Goal: Task Accomplishment & Management: Manage account settings

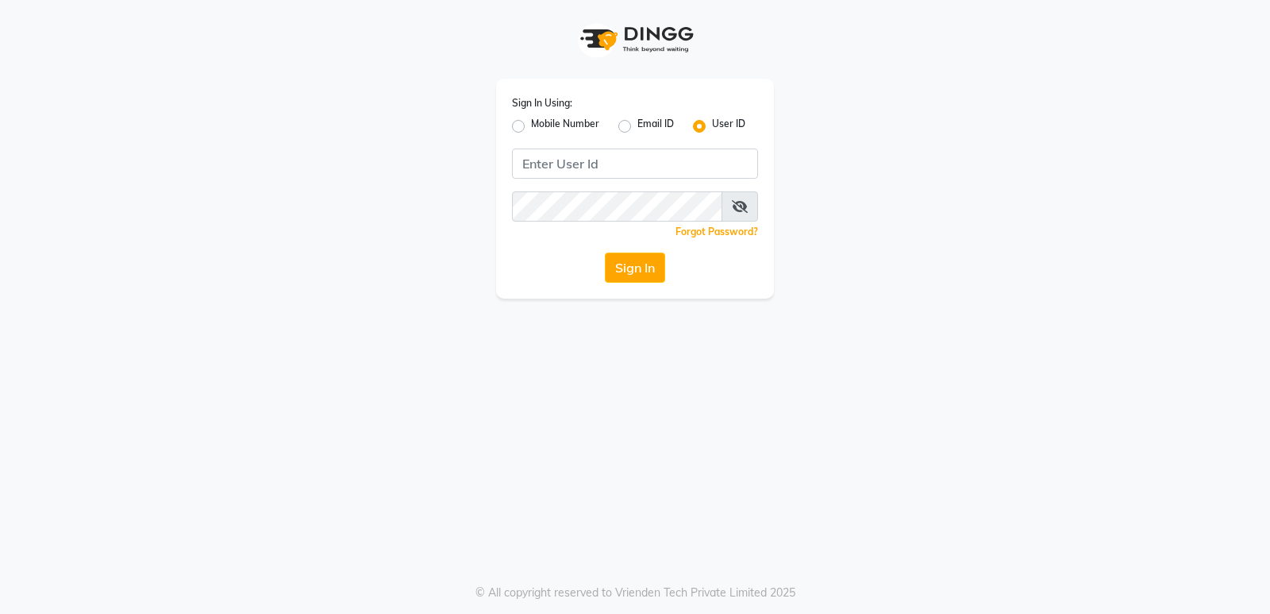
click at [563, 164] on input "Username" at bounding box center [635, 163] width 246 height 30
type input "goldentouchstudio"
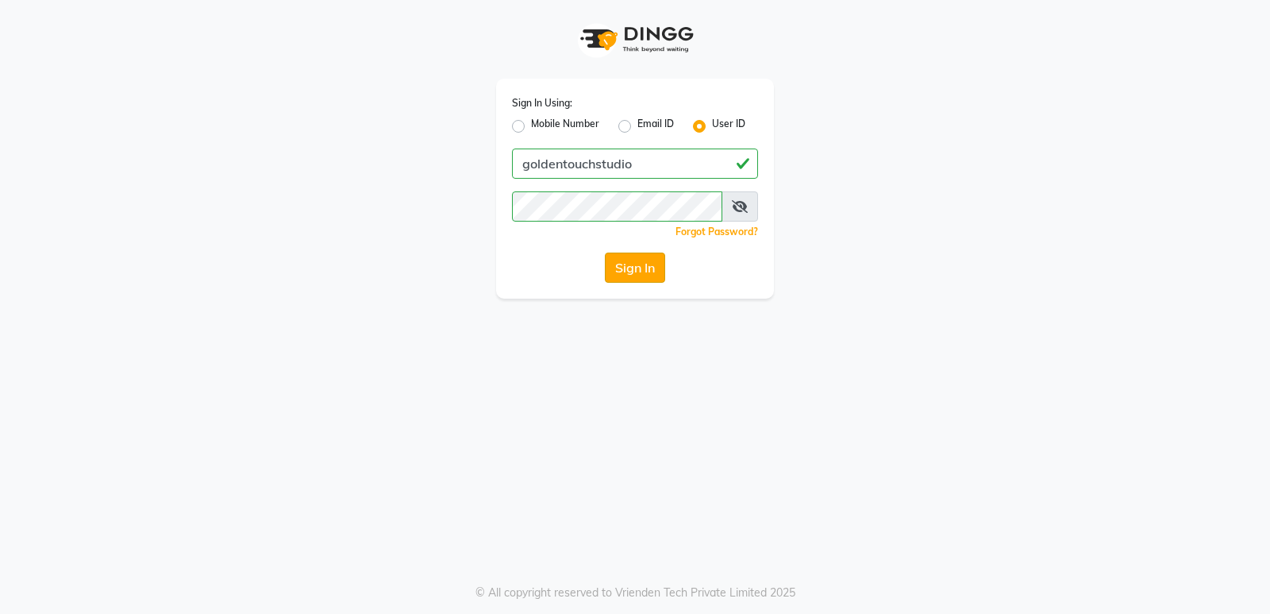
click at [658, 275] on button "Sign In" at bounding box center [635, 267] width 60 height 30
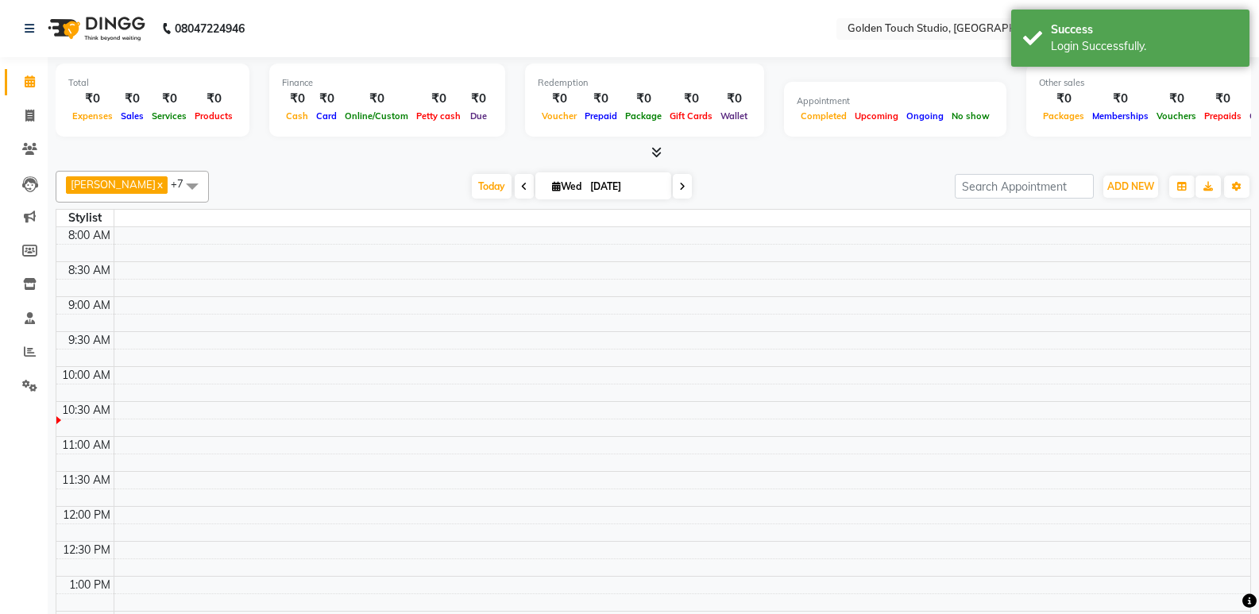
select select "en"
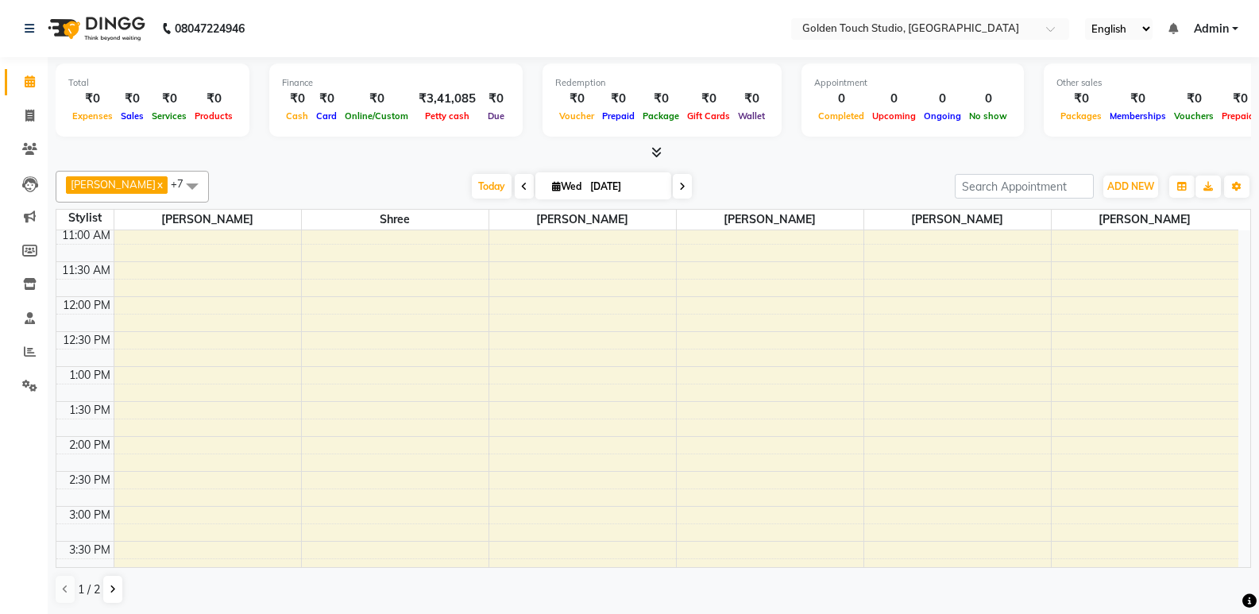
scroll to position [238, 0]
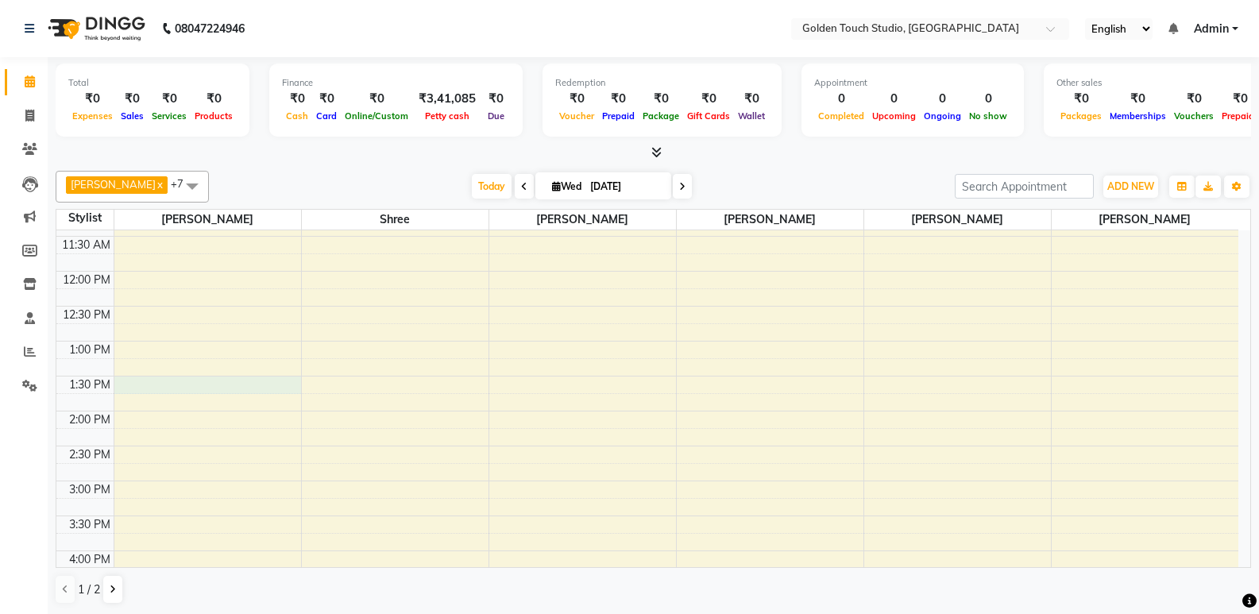
click at [259, 381] on div "8:00 AM 8:30 AM 9:00 AM 9:30 AM 10:00 AM 10:30 AM 11:00 AM 11:30 AM 12:00 PM 12…" at bounding box center [646, 446] width 1181 height 908
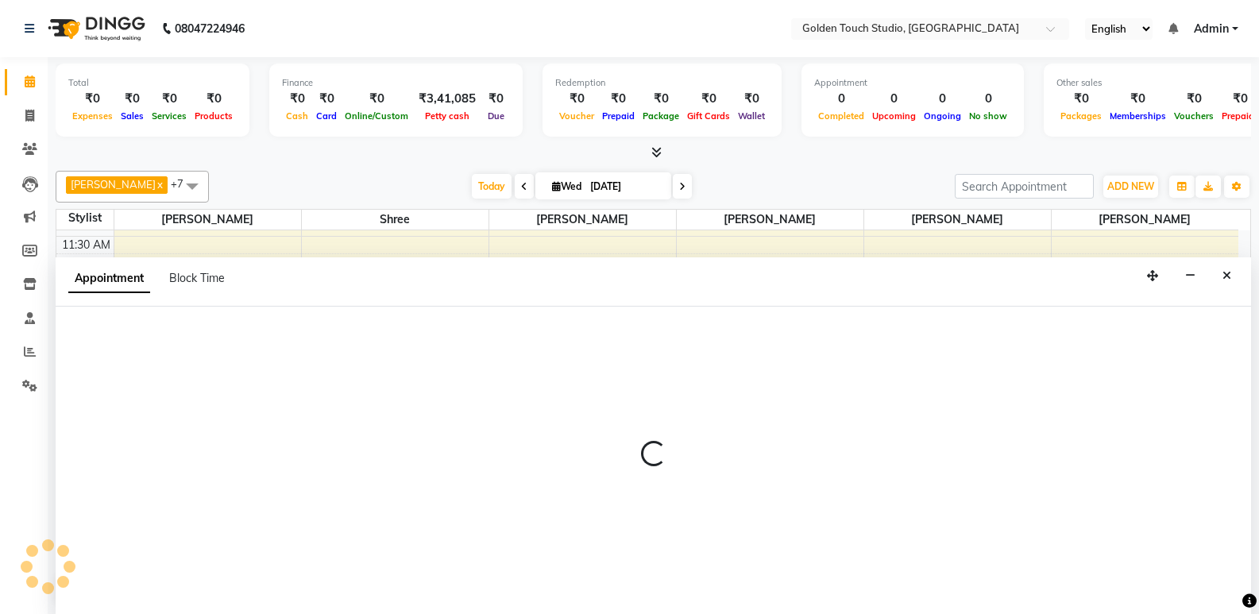
scroll to position [1, 0]
select select "60858"
select select "810"
select select "tentative"
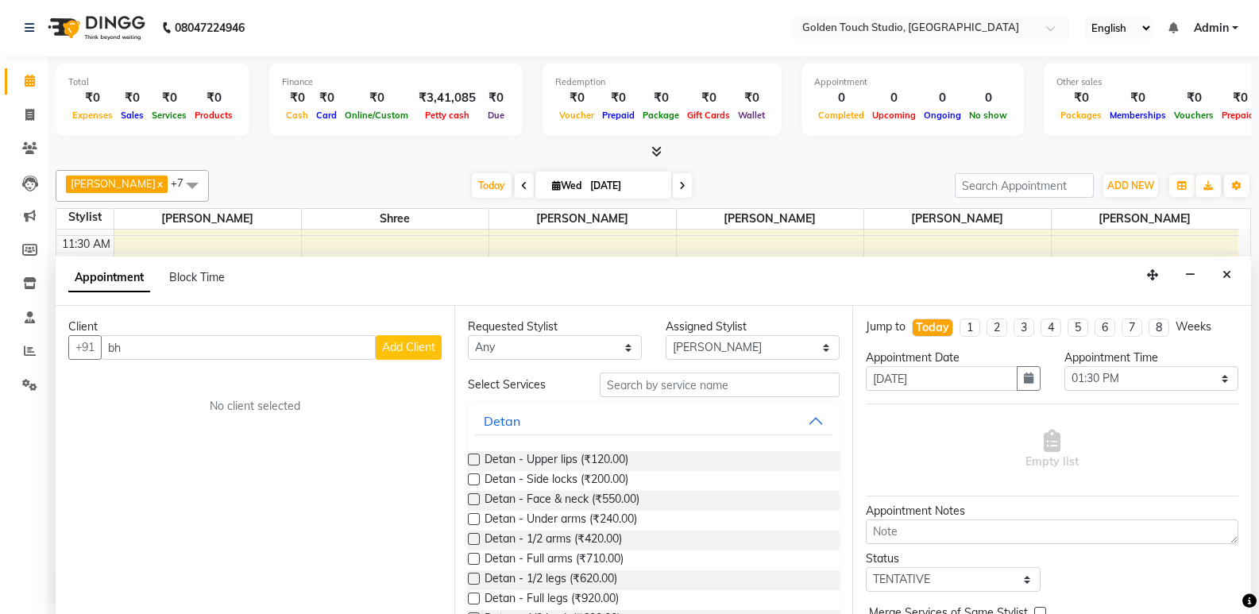
type input "b"
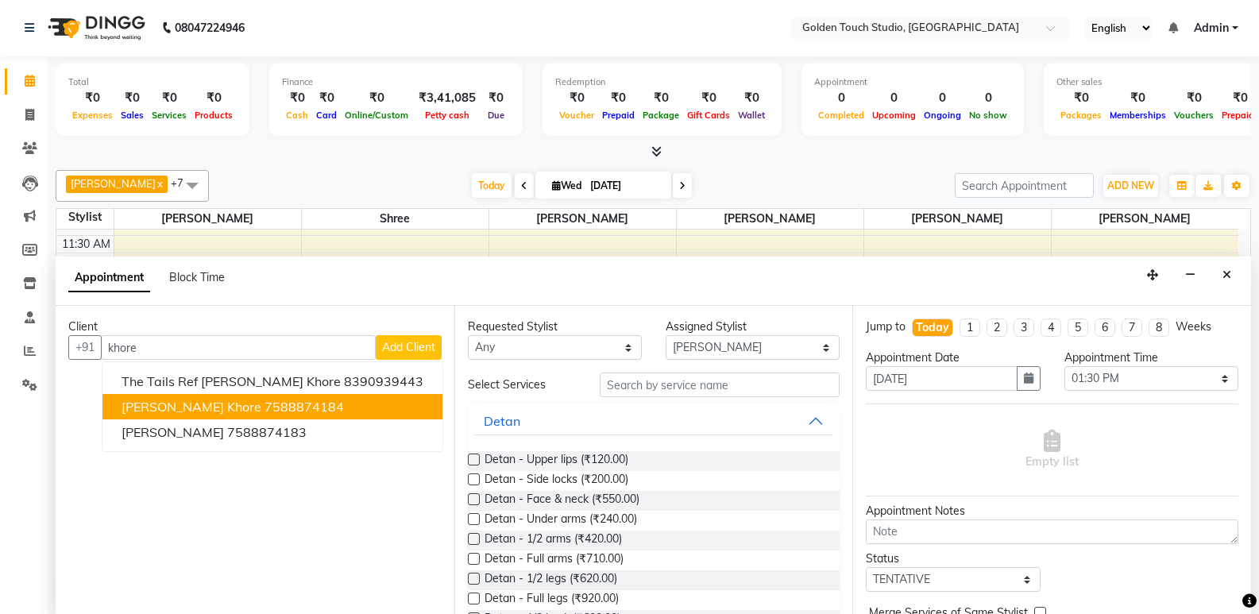
click at [264, 406] on ngb-highlight "7588874184" at bounding box center [303, 407] width 79 height 16
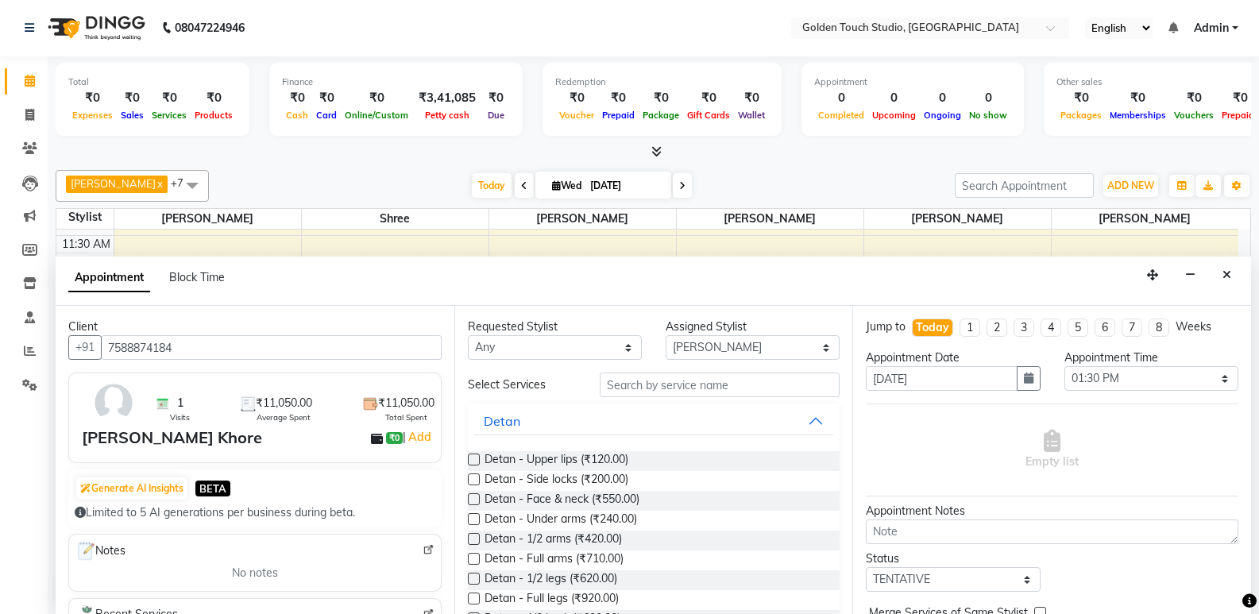
type input "7588874184"
click at [635, 380] on input "text" at bounding box center [719, 384] width 240 height 25
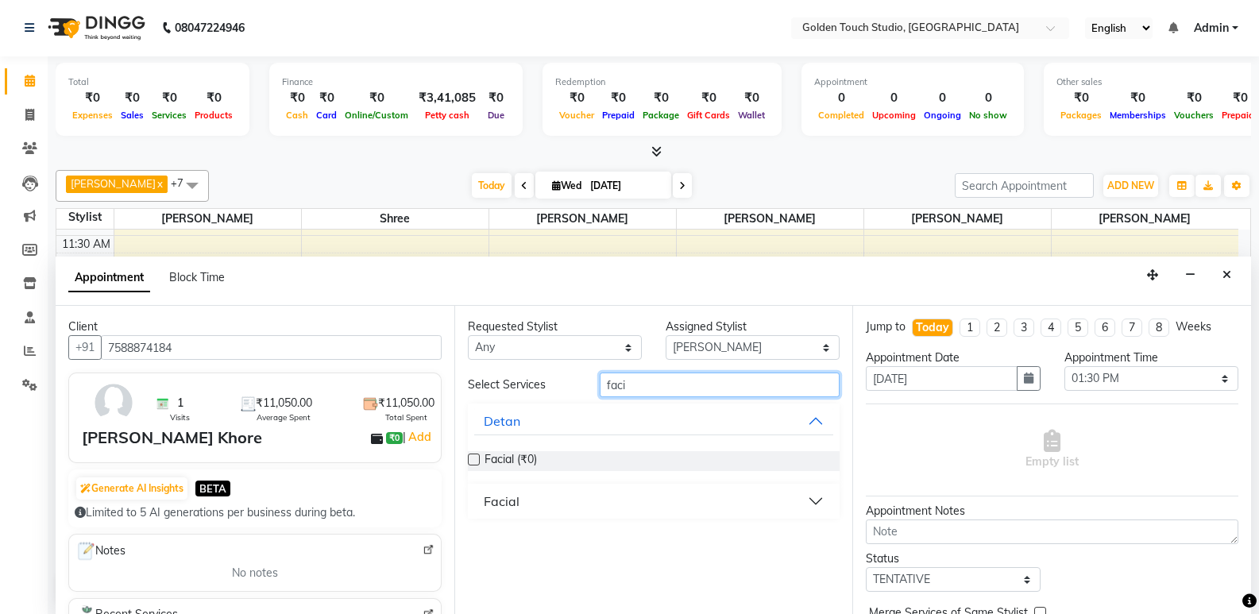
type input "faci"
click at [475, 461] on label at bounding box center [474, 459] width 12 height 12
click at [475, 461] on input "checkbox" at bounding box center [473, 461] width 10 height 10
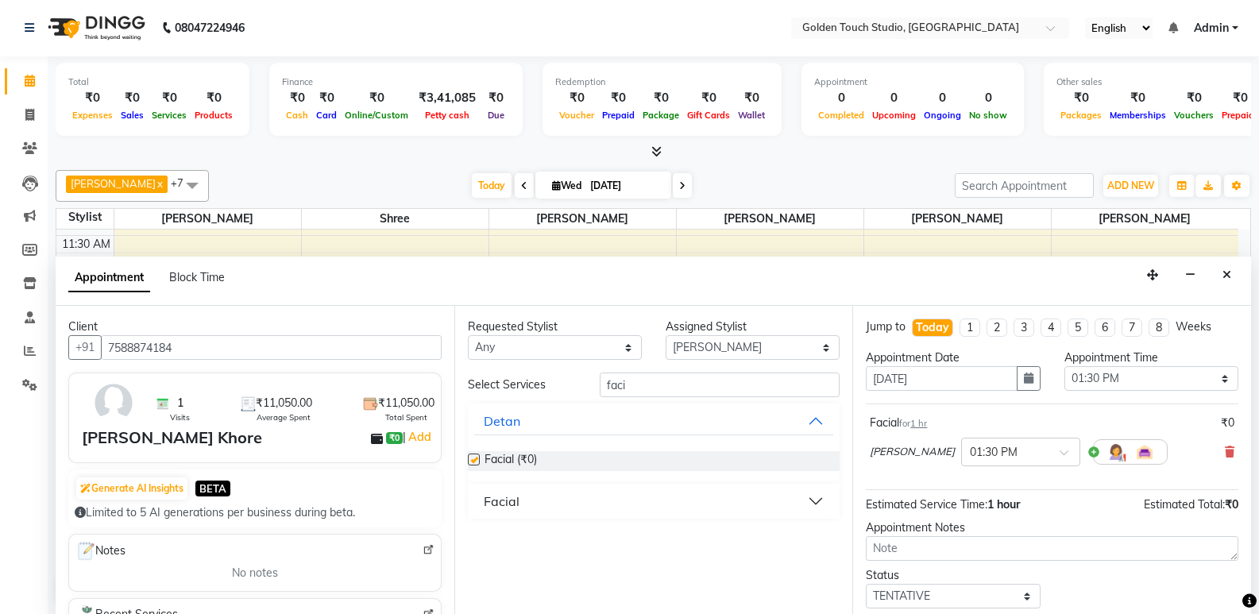
checkbox input "false"
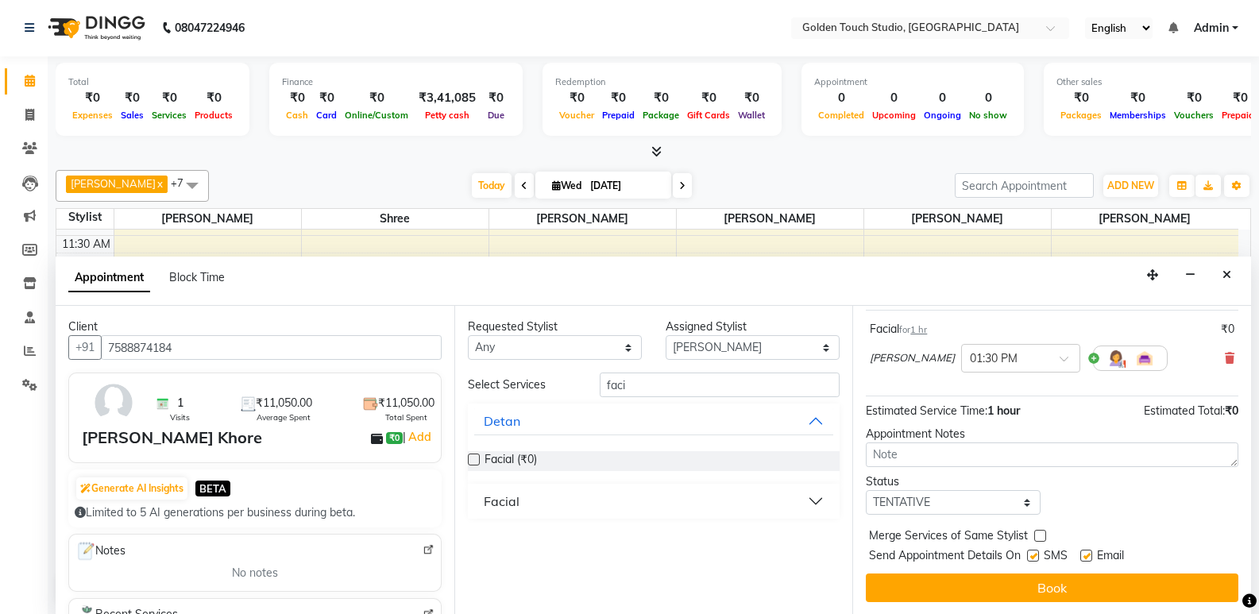
scroll to position [94, 0]
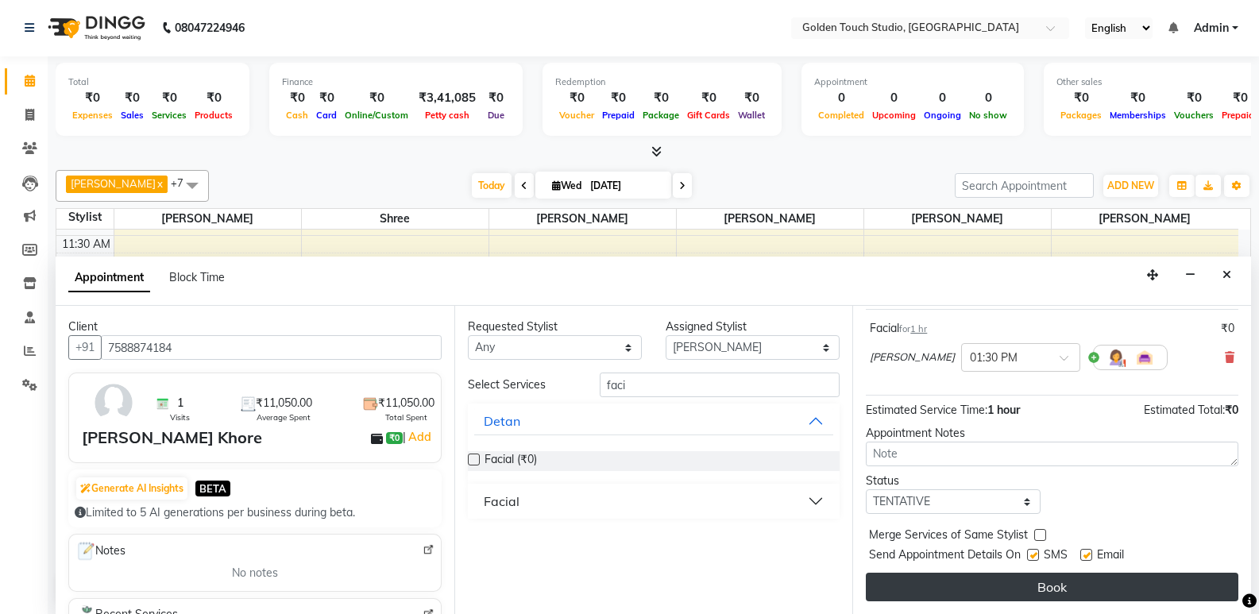
click at [981, 586] on button "Book" at bounding box center [1051, 586] width 372 height 29
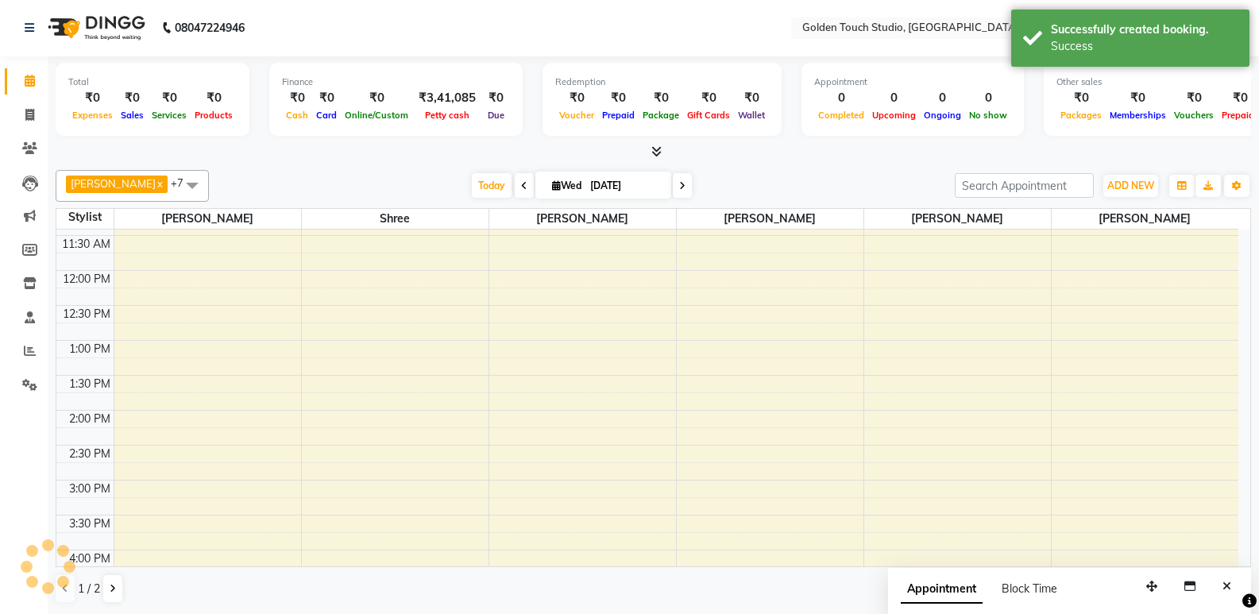
scroll to position [0, 0]
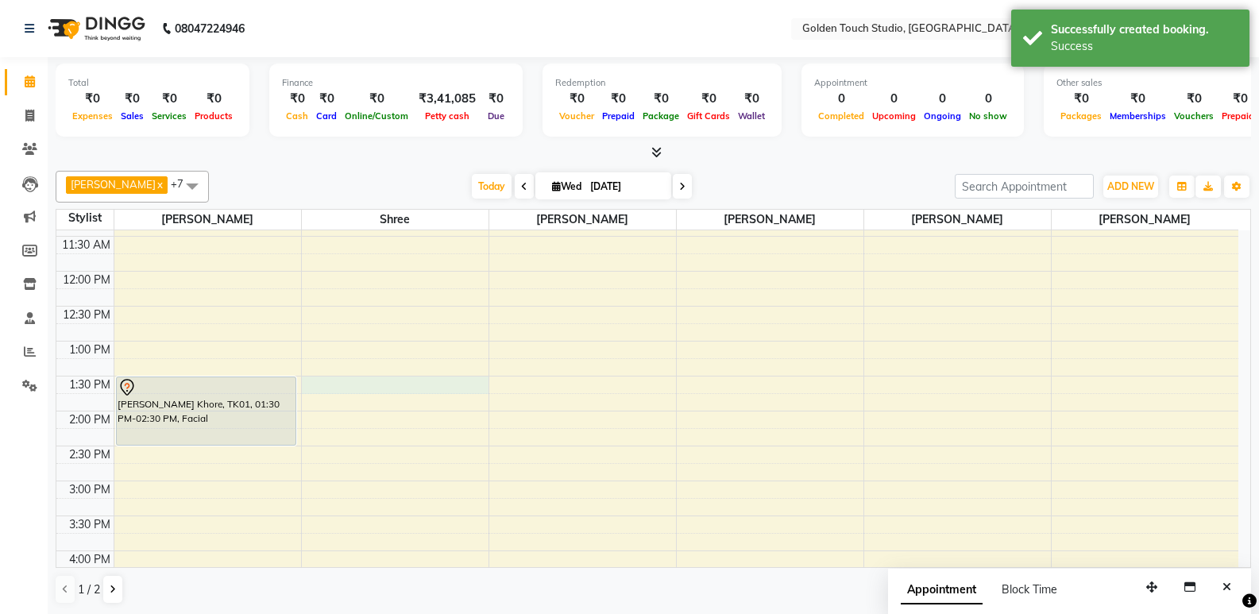
click at [376, 384] on div "8:00 AM 8:30 AM 9:00 AM 9:30 AM 10:00 AM 10:30 AM 11:00 AM 11:30 AM 12:00 PM 12…" at bounding box center [646, 446] width 1181 height 908
select select "60859"
select select "810"
select select "tentative"
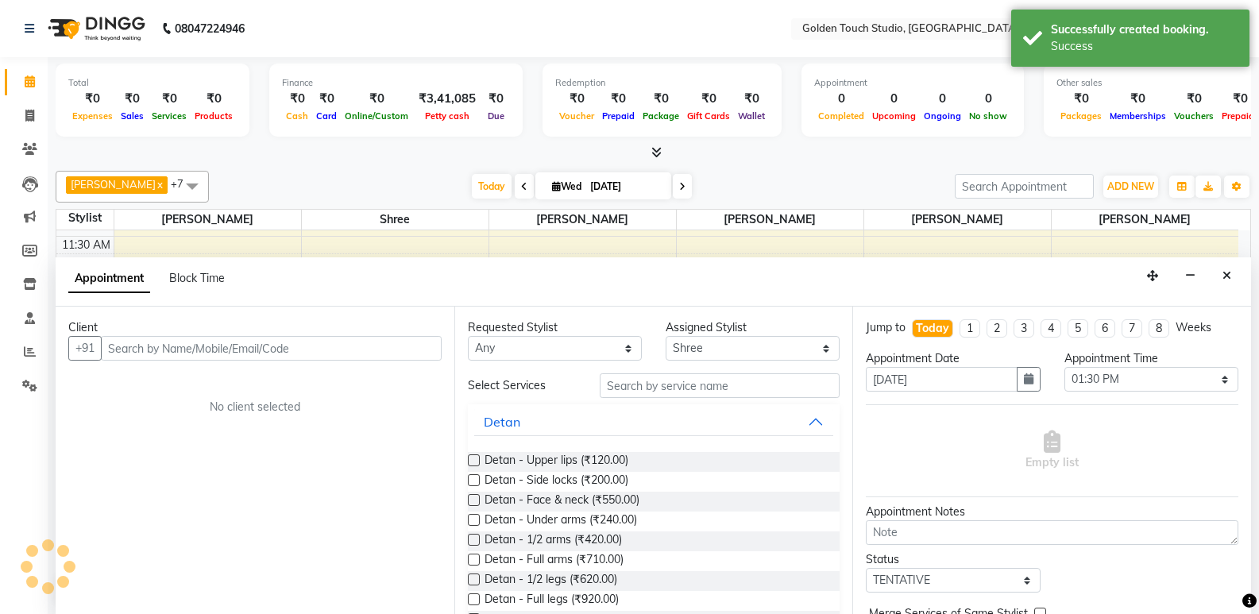
scroll to position [1, 0]
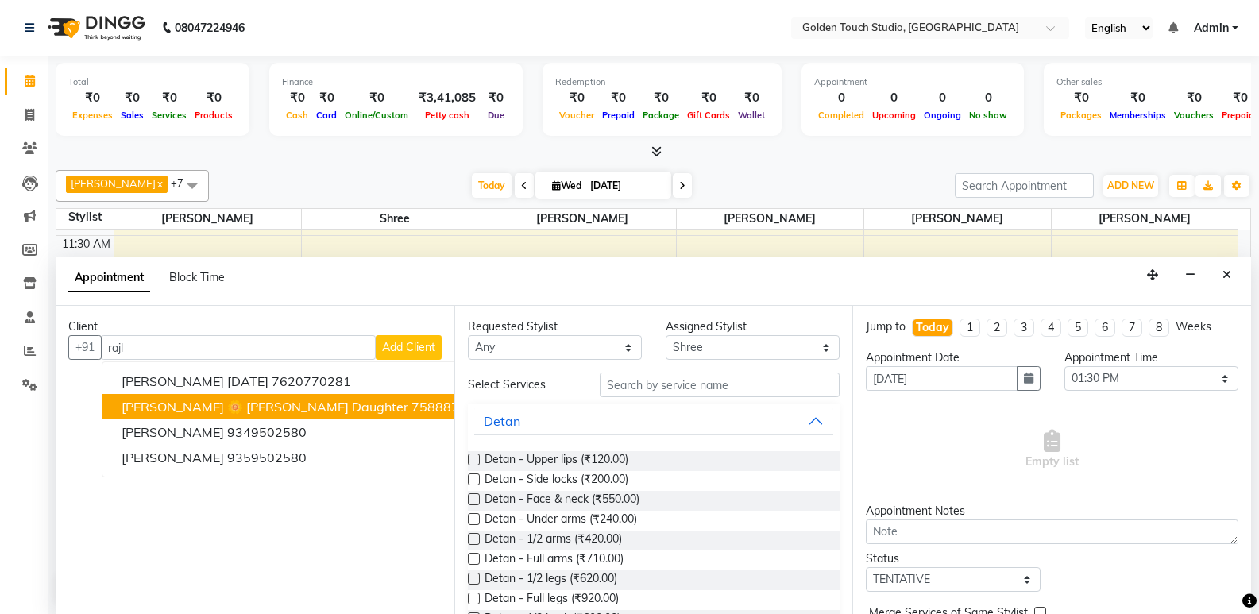
click at [287, 407] on span "[PERSON_NAME] 🌼 [PERSON_NAME] Daughter" at bounding box center [264, 407] width 287 height 16
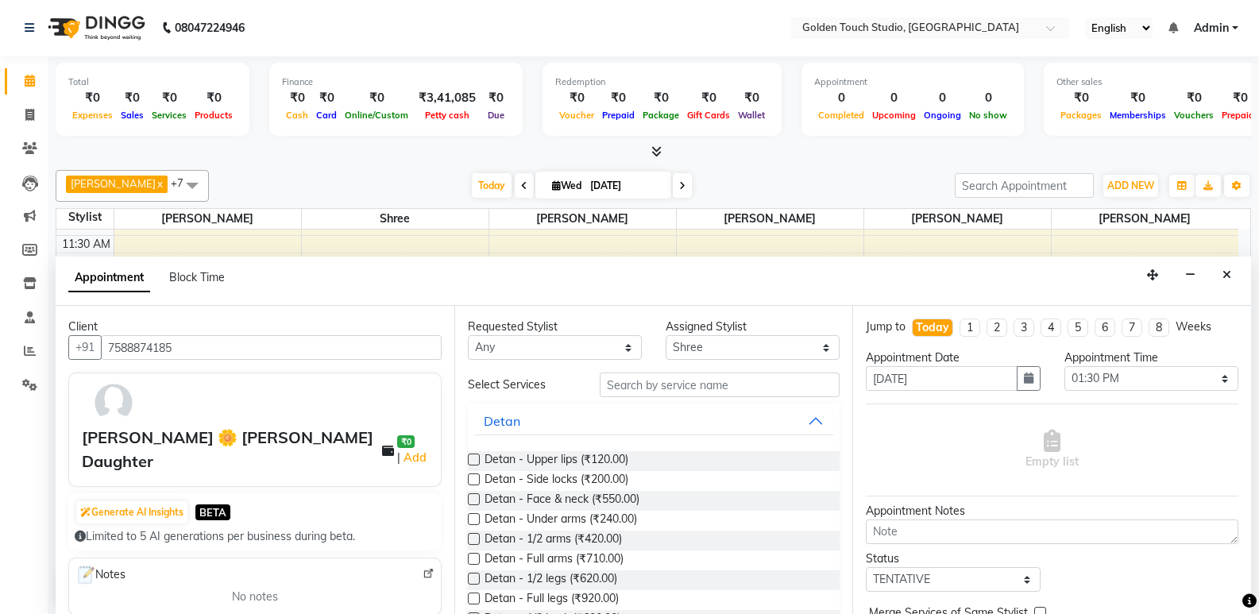
type input "7588874185"
drag, startPoint x: 655, startPoint y: 372, endPoint x: 629, endPoint y: 402, distance: 40.0
click at [629, 402] on div "Requested Stylist Any [PERSON_NAME] [PERSON_NAME] nails Kulpna [PERSON_NAME] [P…" at bounding box center [653, 460] width 399 height 308
click at [623, 386] on input "text" at bounding box center [719, 384] width 240 height 25
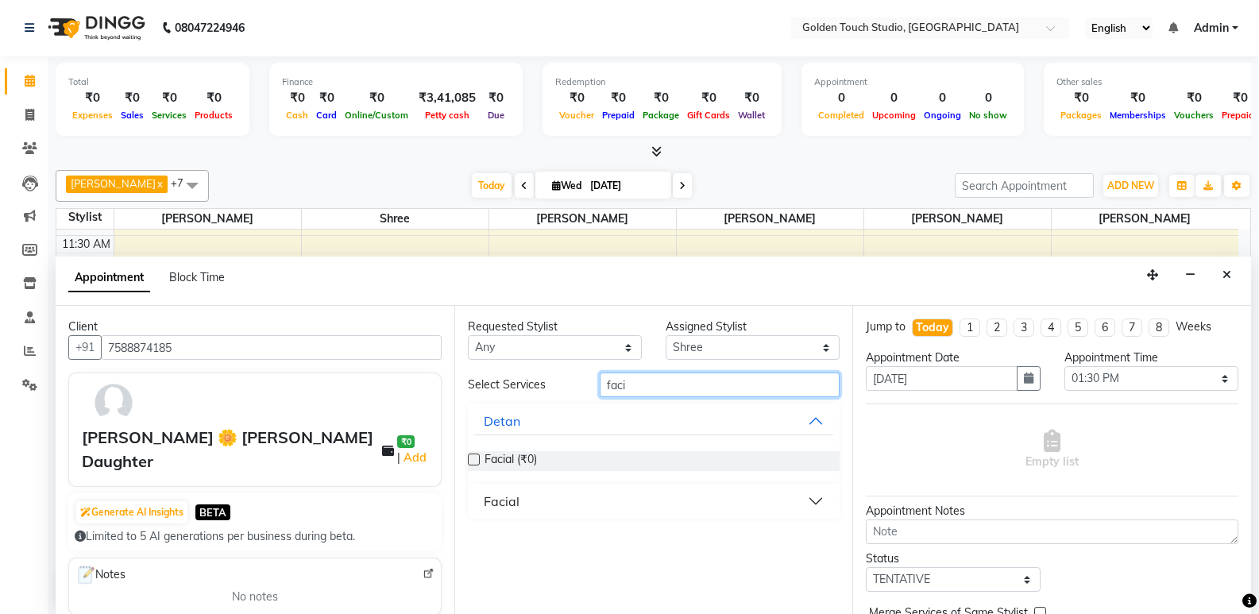
type input "faci"
click at [475, 460] on label at bounding box center [474, 459] width 12 height 12
click at [475, 460] on input "checkbox" at bounding box center [473, 461] width 10 height 10
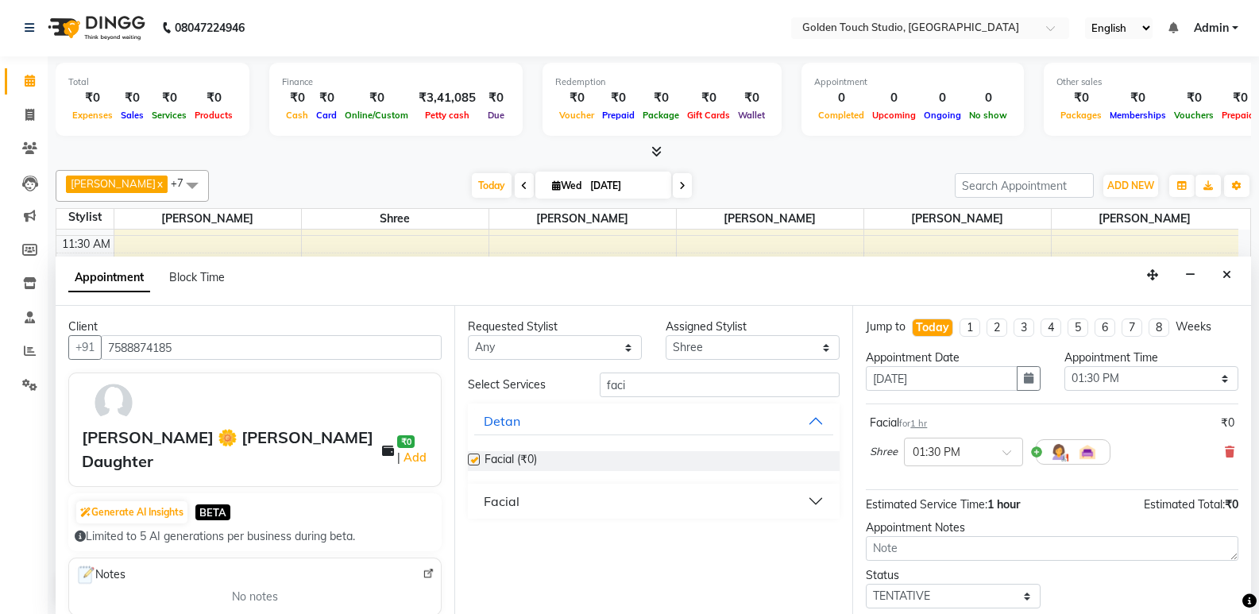
checkbox input "false"
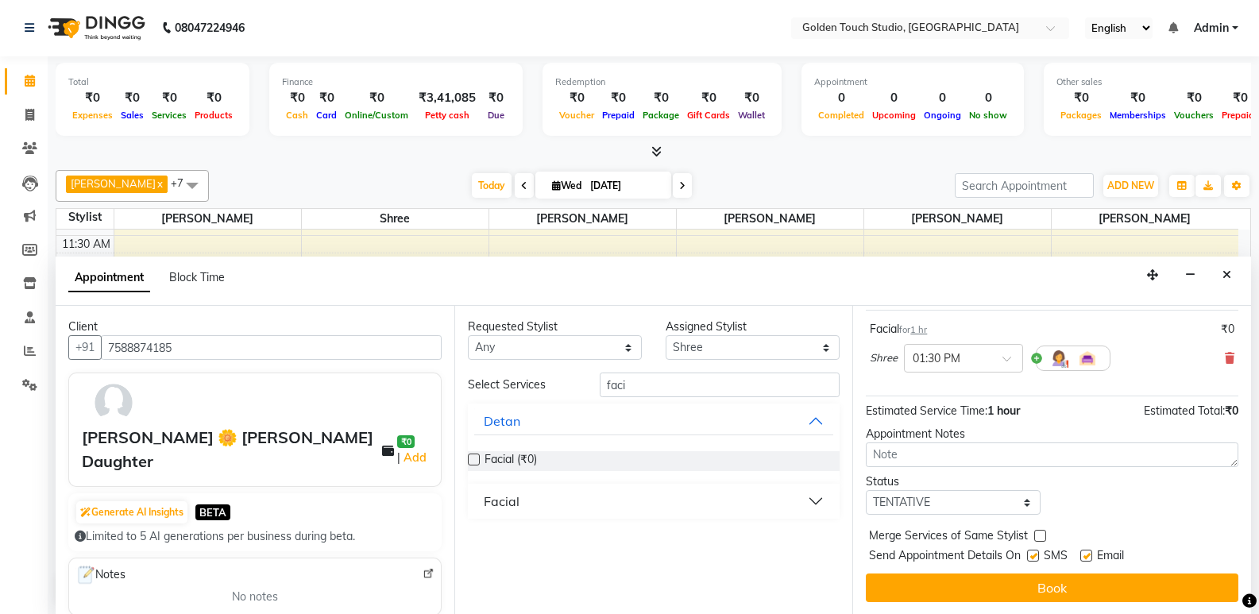
scroll to position [94, 0]
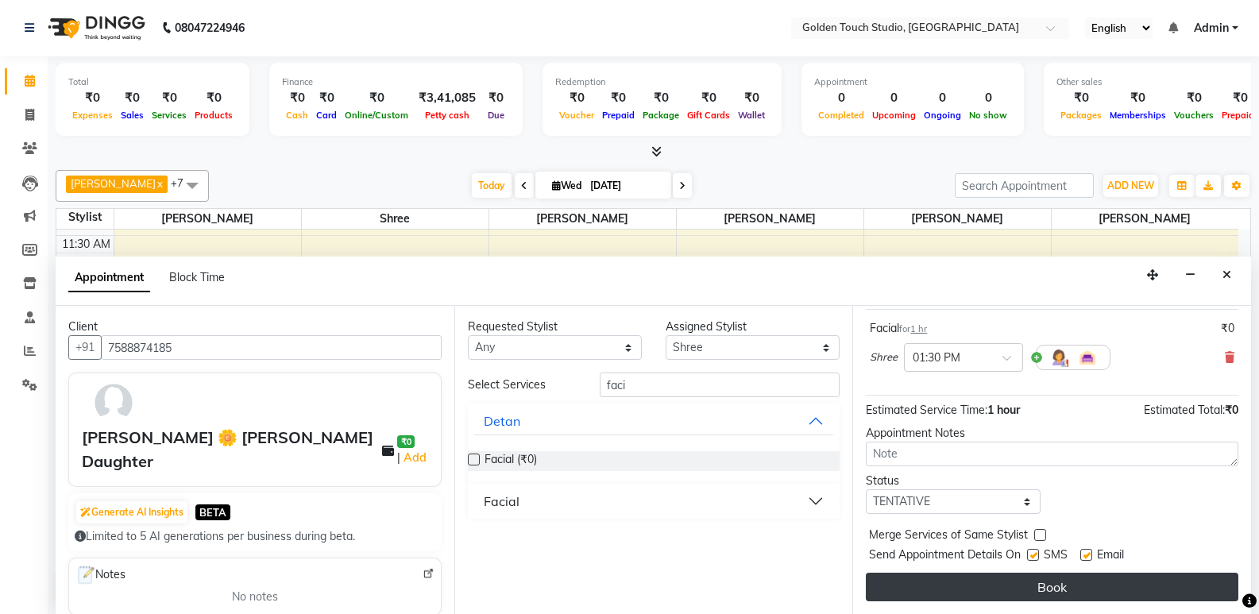
click at [914, 589] on button "Book" at bounding box center [1051, 586] width 372 height 29
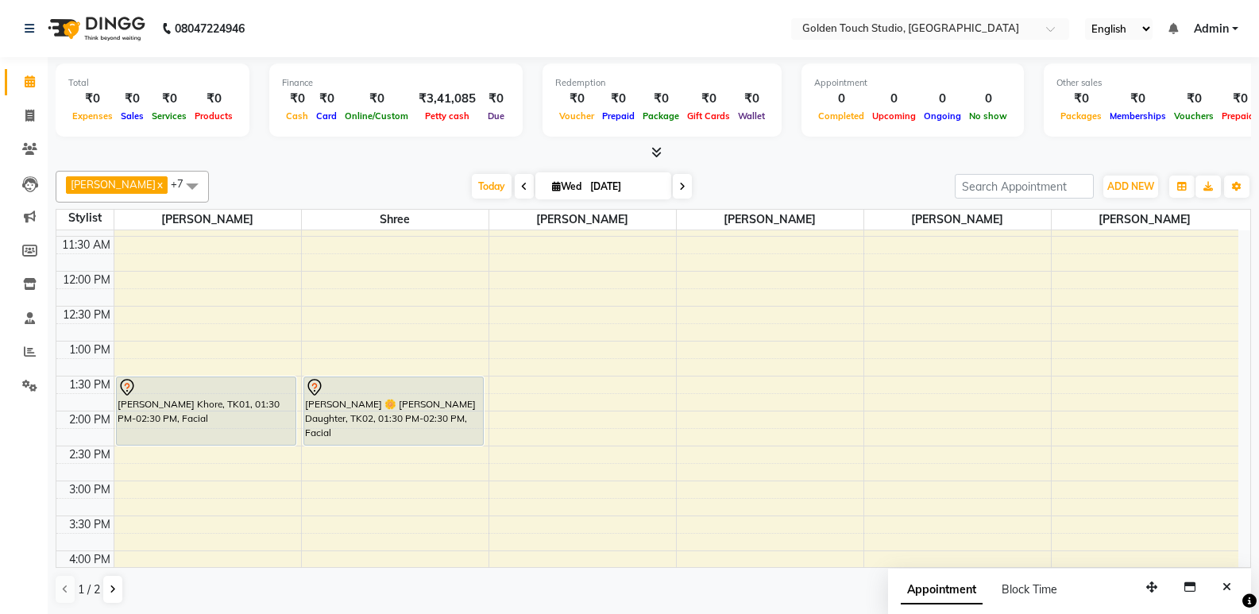
scroll to position [0, 0]
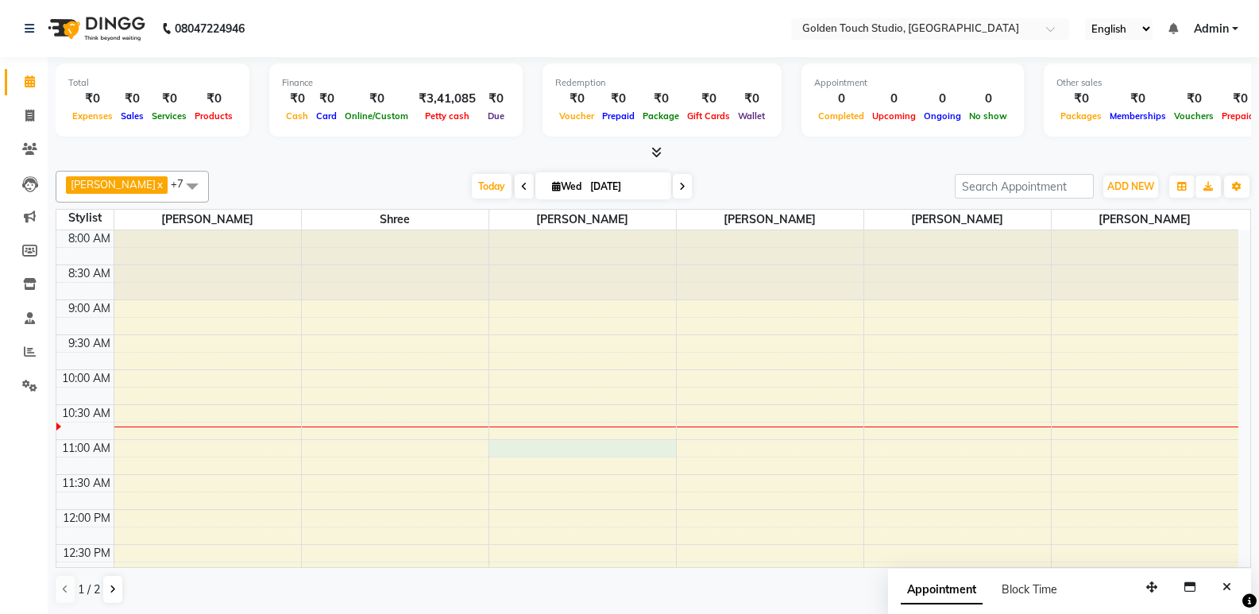
select select "60860"
select select "660"
select select "tentative"
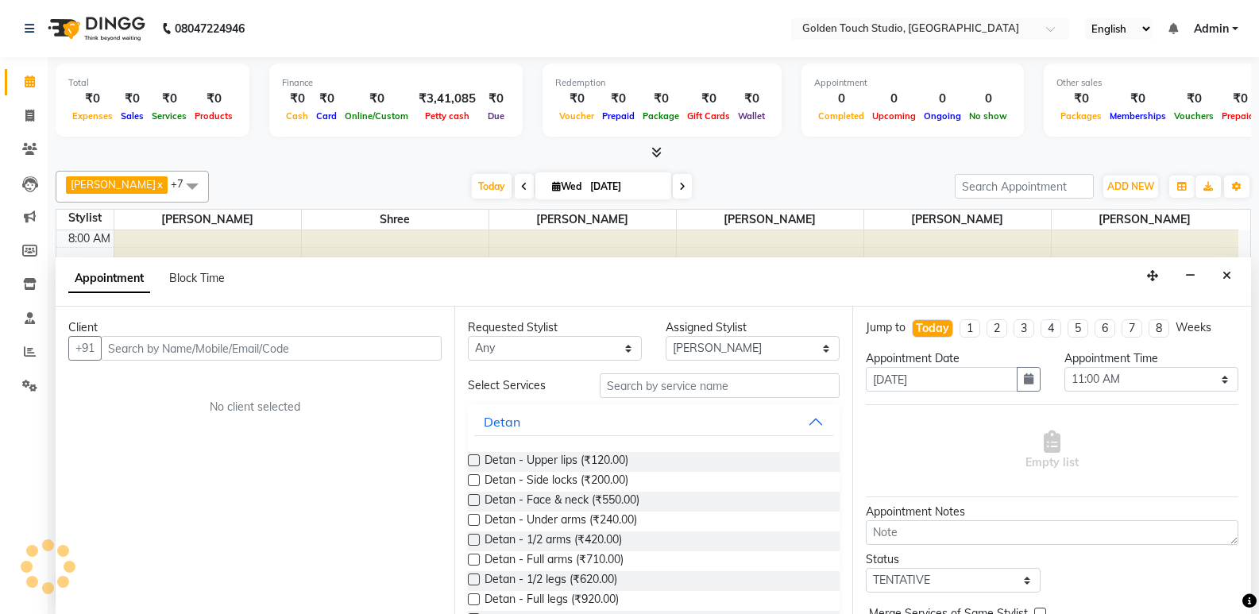
scroll to position [1, 0]
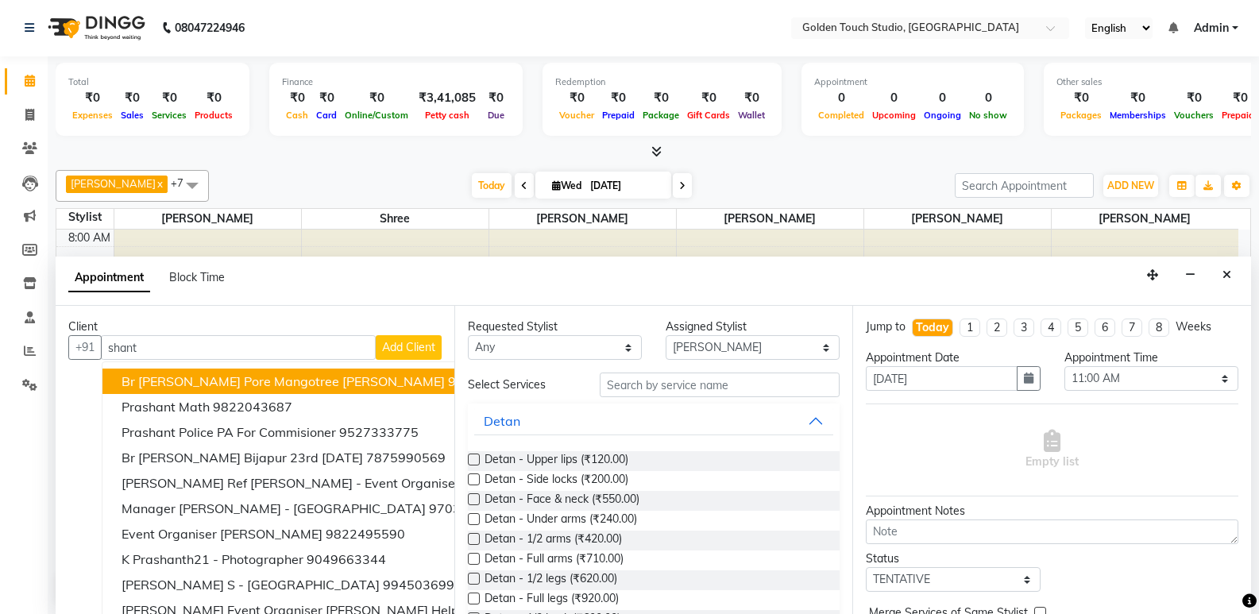
type input "shanti"
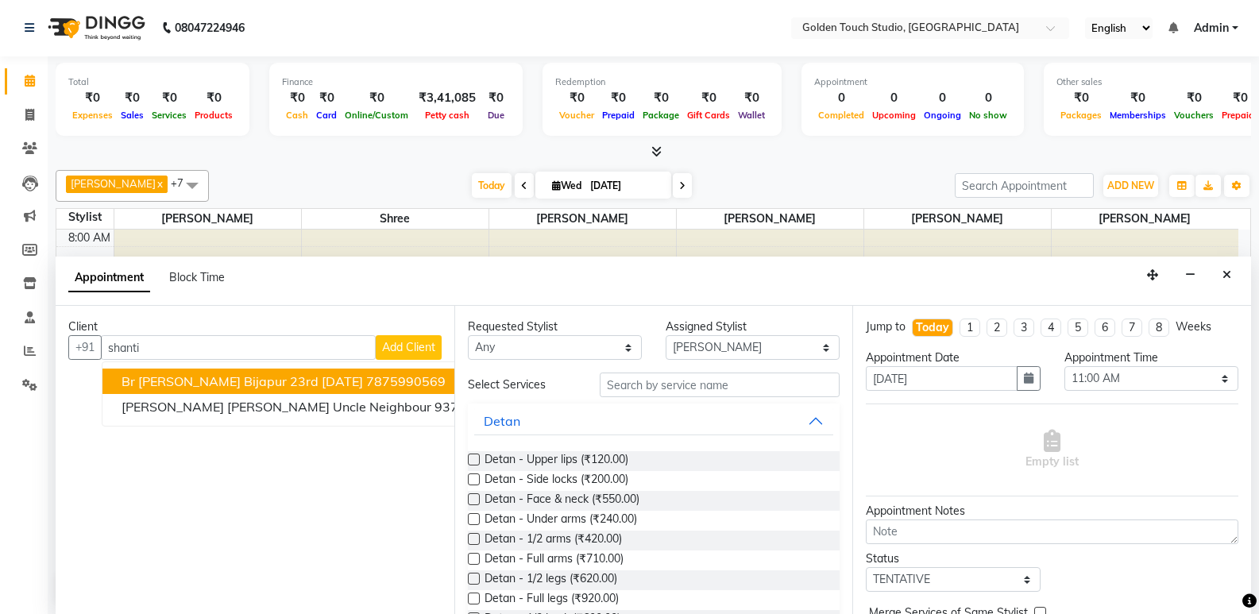
click at [264, 348] on input "shanti" at bounding box center [238, 347] width 275 height 25
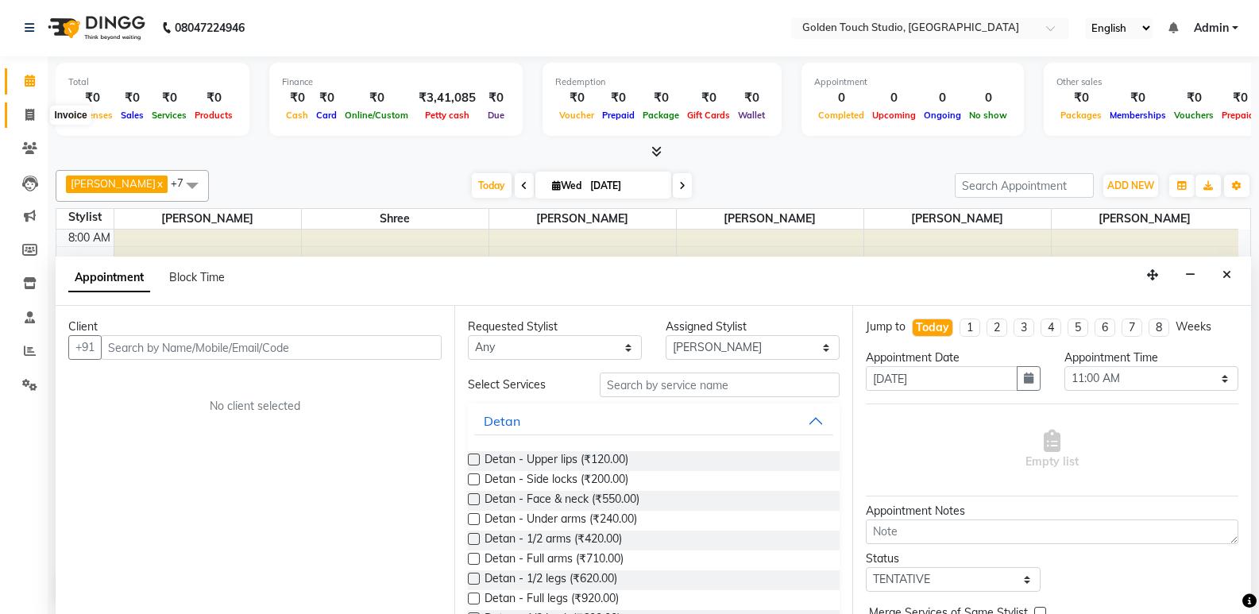
click at [30, 114] on icon at bounding box center [29, 115] width 9 height 12
select select "service"
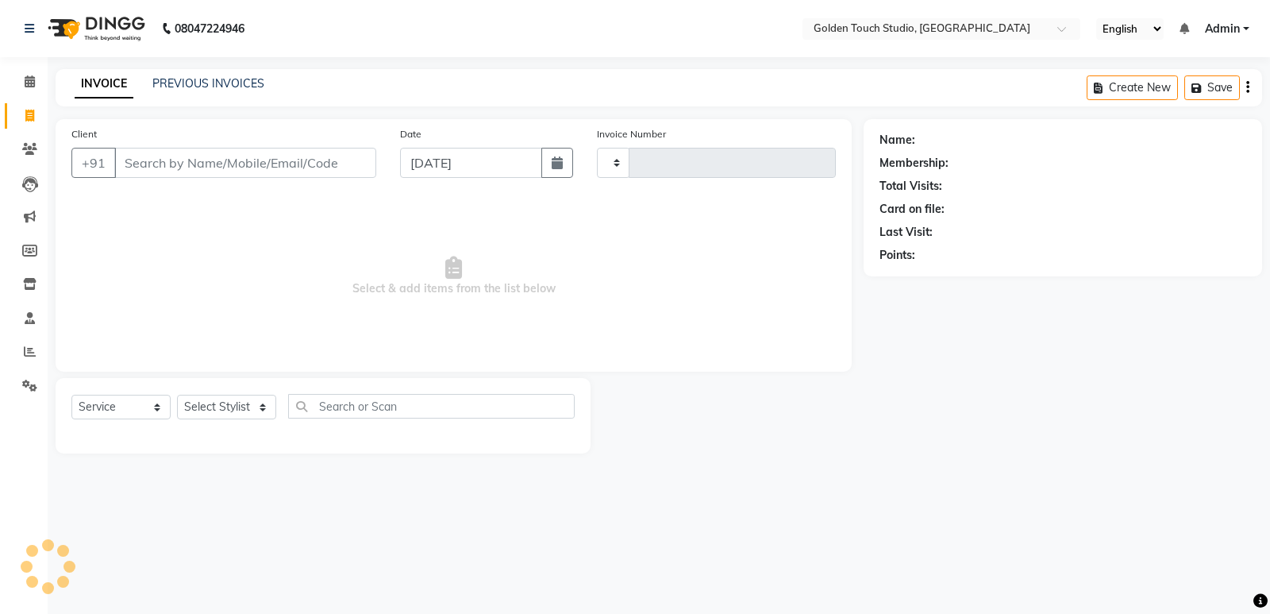
type input "0292"
select select "7211"
click at [29, 118] on icon at bounding box center [29, 116] width 9 height 12
select select "service"
type input "0292"
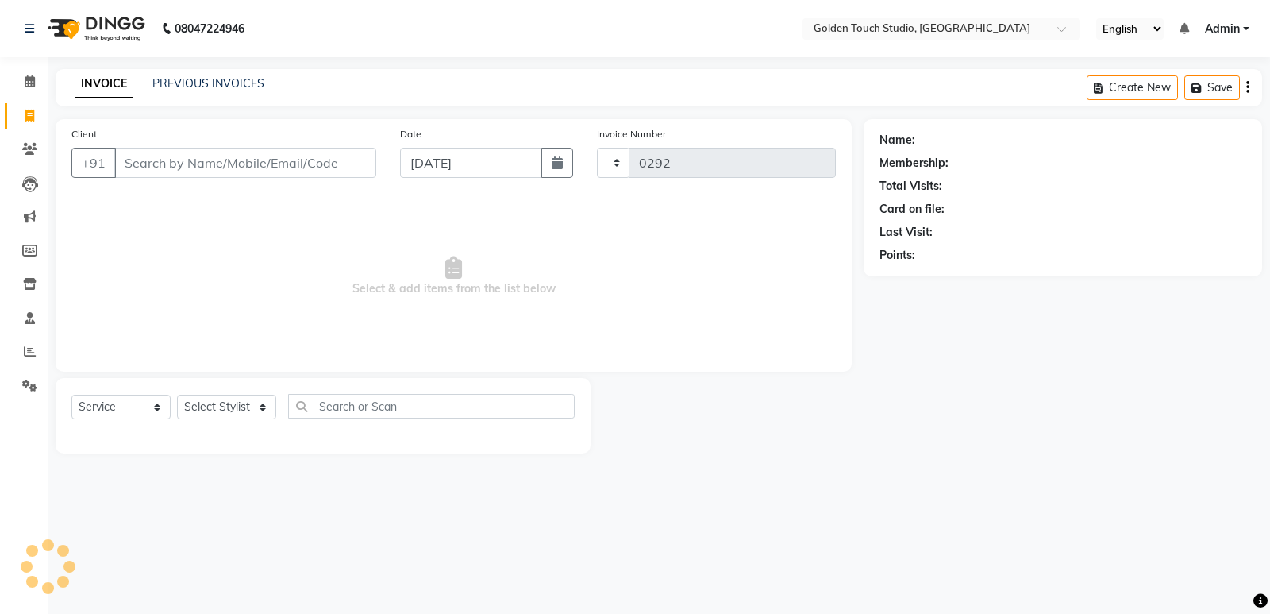
select select "7211"
